Goal: Task Accomplishment & Management: Manage account settings

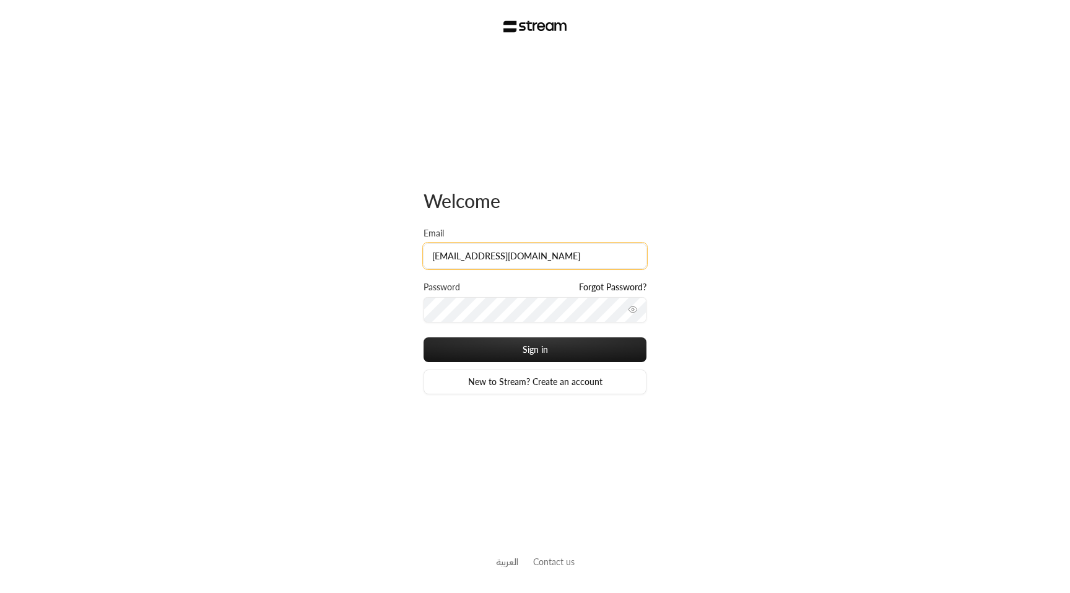
click at [555, 256] on input "[EMAIL_ADDRESS][DOMAIN_NAME]" at bounding box center [534, 255] width 223 height 25
type input "[EMAIL_ADDRESS][DOMAIN_NAME]"
click at [423, 337] on button "Sign in" at bounding box center [534, 349] width 223 height 25
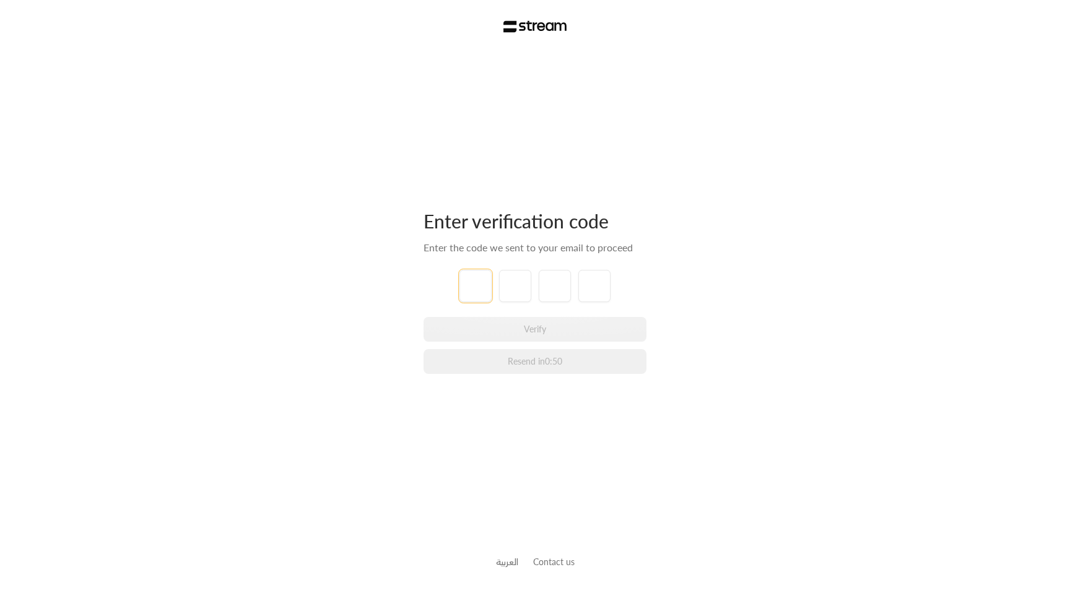
paste input "6"
type input "6"
type input "9"
type input "5"
type input "0"
